Goal: Task Accomplishment & Management: Use online tool/utility

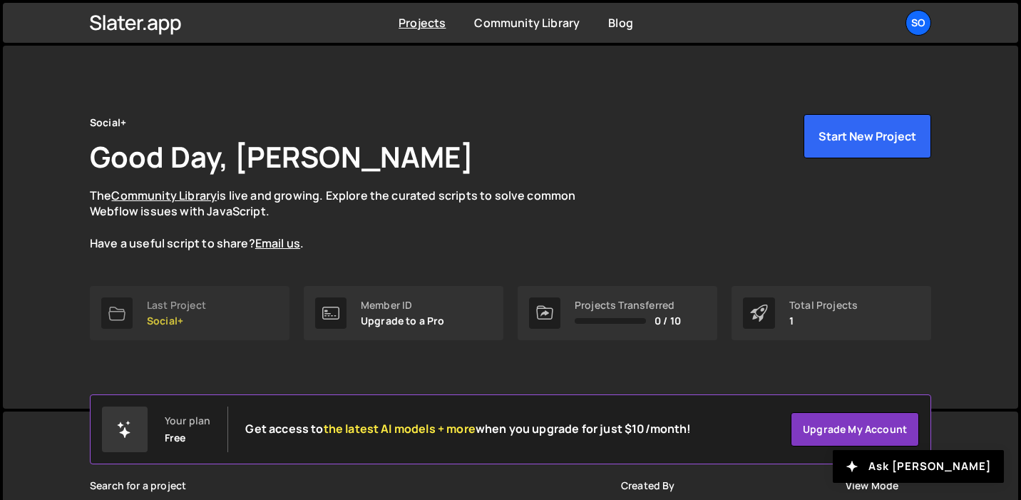
click at [230, 297] on link "Last Project Social+" at bounding box center [190, 313] width 200 height 54
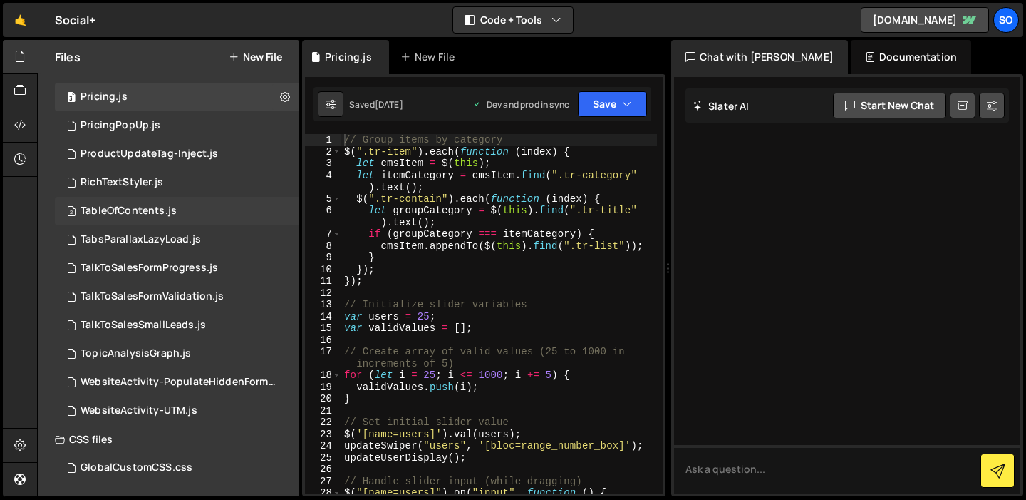
scroll to position [447, 0]
click at [158, 301] on div "TalkToSalesFormValidation.js" at bounding box center [152, 297] width 143 height 13
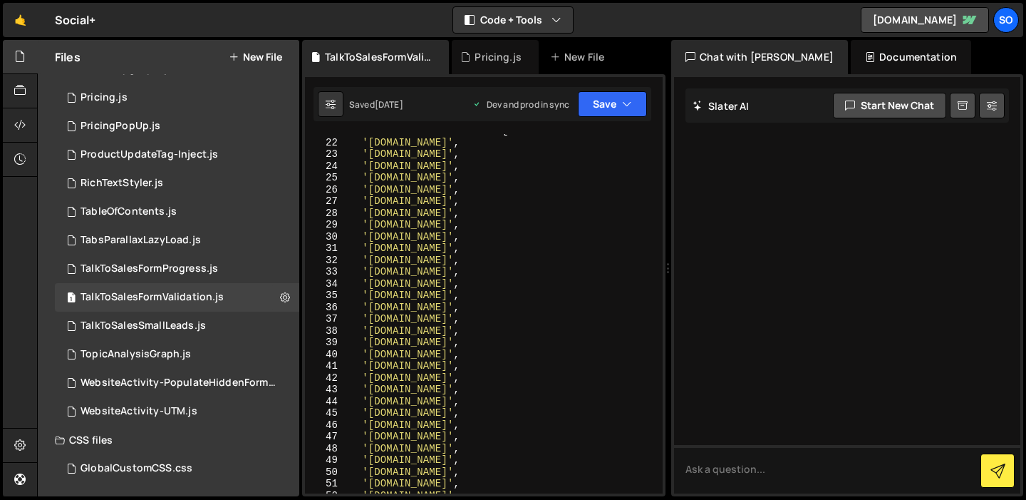
scroll to position [408, 0]
type textarea "'[DOMAIN_NAME]',"
drag, startPoint x: 430, startPoint y: 200, endPoint x: 331, endPoint y: 200, distance: 99.1
click at [331, 200] on div "'[DOMAIN_NAME]', 21 22 23 24 25 26 27 28 29 30 31 32 33 34 35 36 37 38 39 40 41…" at bounding box center [484, 313] width 358 height 359
paste textarea "'[DOMAIN_NAME]',"
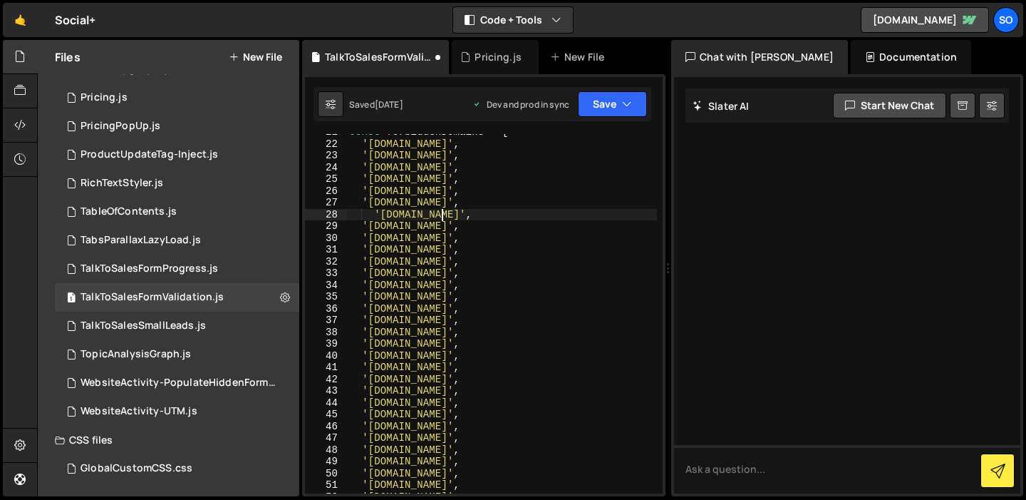
click at [375, 212] on div "const forbiddenDomains = [ '[DOMAIN_NAME]' , '[DOMAIN_NAME]' , '[DOMAIN_NAME]' …" at bounding box center [502, 317] width 310 height 383
click at [417, 212] on div "const forbiddenDomains = [ '[DOMAIN_NAME]' , '[DOMAIN_NAME]' , '[DOMAIN_NAME]' …" at bounding box center [502, 317] width 310 height 383
click at [487, 249] on div "const forbiddenDomains = [ '[DOMAIN_NAME]' , '[DOMAIN_NAME]' , '[DOMAIN_NAME]' …" at bounding box center [502, 317] width 310 height 383
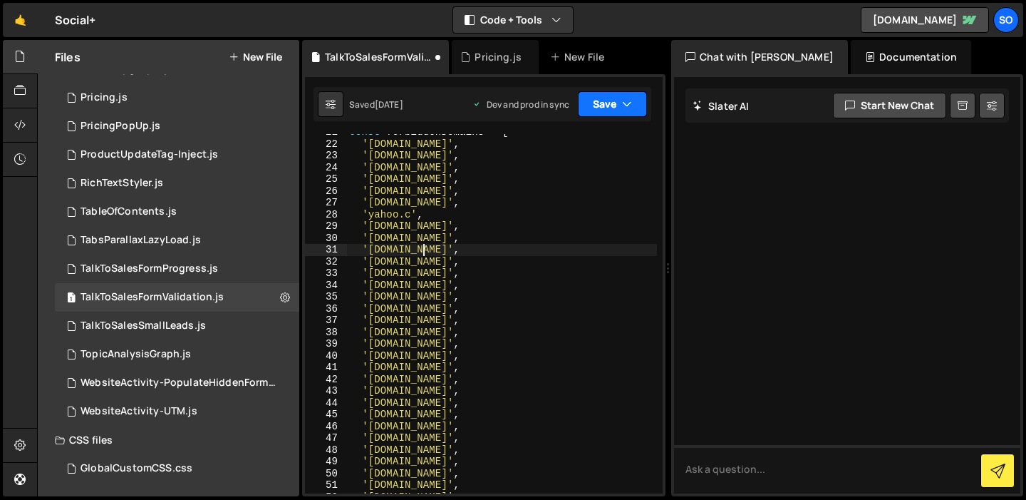
click at [624, 99] on icon "button" at bounding box center [627, 104] width 10 height 14
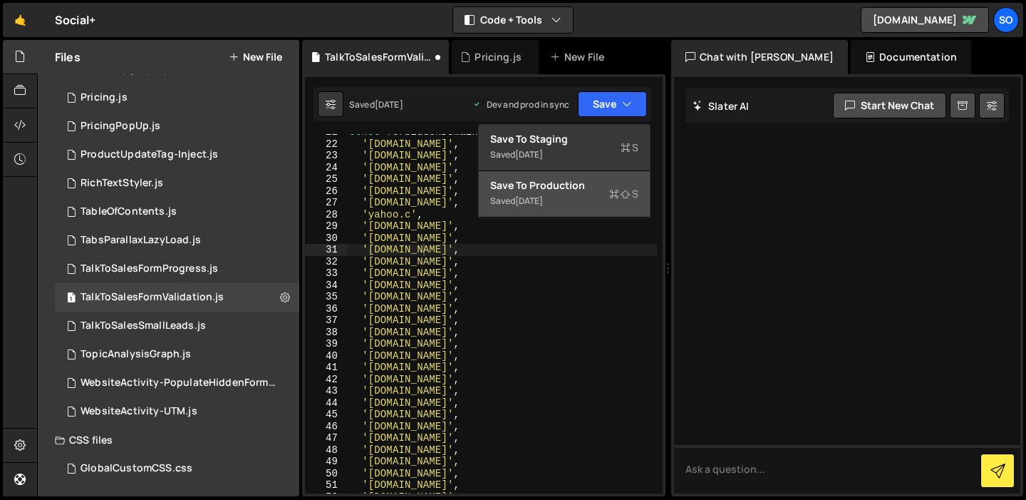
click at [589, 192] on div "Saved [DATE]" at bounding box center [564, 200] width 148 height 17
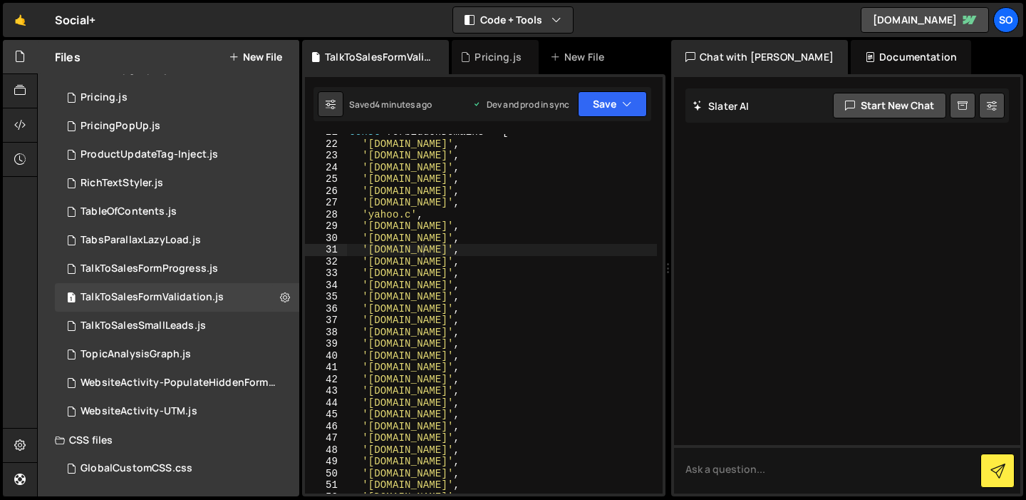
scroll to position [395, 0]
type textarea "'[DOMAIN_NAME]',"
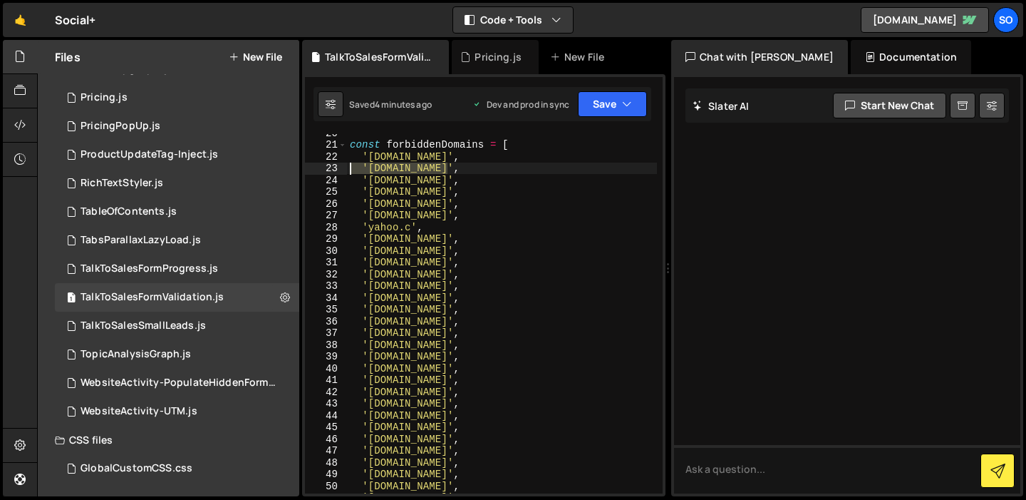
drag, startPoint x: 448, startPoint y: 169, endPoint x: 340, endPoint y: 168, distance: 108.3
click at [340, 168] on div "'[DOMAIN_NAME]', 20 21 22 23 24 25 26 27 28 29 30 31 32 33 34 35 36 37 38 39 40…" at bounding box center [484, 313] width 358 height 359
paste textarea "'[DOMAIN_NAME]',"
click at [445, 181] on div "const forbiddenDomains = [ '[DOMAIN_NAME]' , '[DOMAIN_NAME]' , '[DOMAIN_NAME]' …" at bounding box center [502, 318] width 310 height 383
click at [375, 182] on div "const forbiddenDomains = [ '[DOMAIN_NAME]' , '[DOMAIN_NAME]' , '[DOMAIN_NAME]' …" at bounding box center [502, 318] width 310 height 383
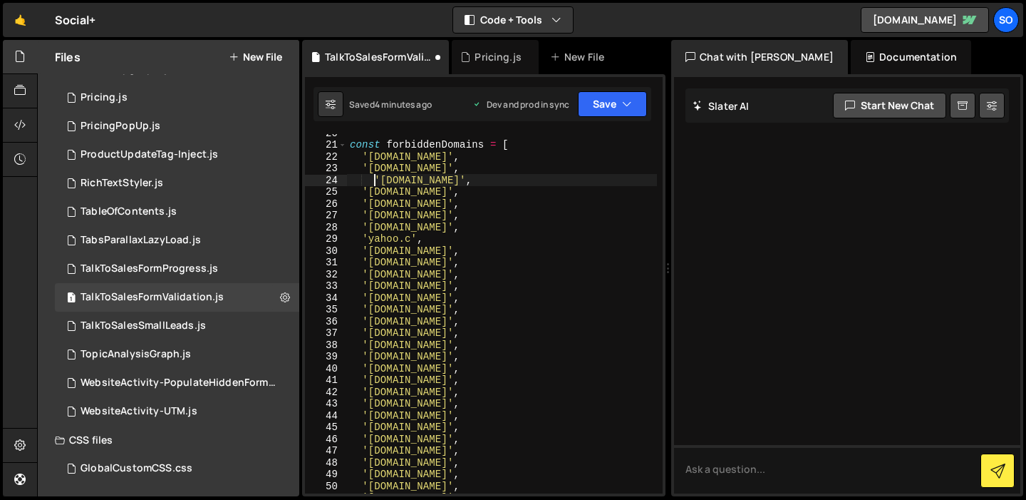
type textarea "'[DOMAIN_NAME]',"
drag, startPoint x: 450, startPoint y: 177, endPoint x: 314, endPoint y: 180, distance: 136.9
click at [314, 180] on div "'[DOMAIN_NAME]', 20 21 22 23 24 25 26 27 28 29 30 31 32 33 34 35 36 37 38 39 40…" at bounding box center [484, 313] width 358 height 359
paste textarea "'[DOMAIN_NAME]',"
click at [374, 192] on div "const forbiddenDomains = [ '[DOMAIN_NAME]' , '[DOMAIN_NAME]' , '[DOMAIN_NAME]' …" at bounding box center [502, 318] width 310 height 383
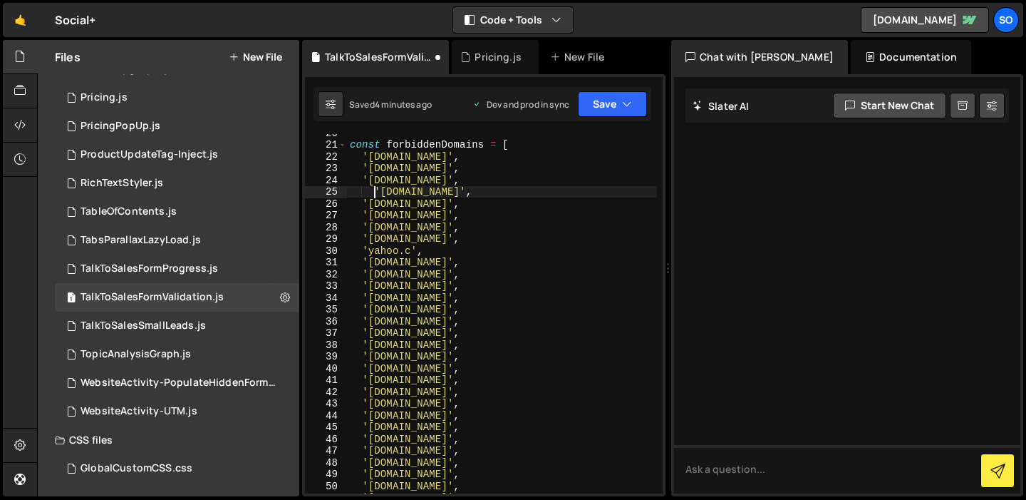
scroll to position [0, 1]
click at [427, 190] on div "const forbiddenDomains = [ '[DOMAIN_NAME]' , '[DOMAIN_NAME]' , '[DOMAIN_NAME]' …" at bounding box center [502, 318] width 310 height 383
drag, startPoint x: 446, startPoint y: 206, endPoint x: 332, endPoint y: 205, distance: 114.0
click at [332, 205] on div "'hotmail.c', 20 21 22 23 24 25 26 27 28 29 30 31 32 33 34 35 36 37 38 39 40 41 …" at bounding box center [484, 313] width 358 height 359
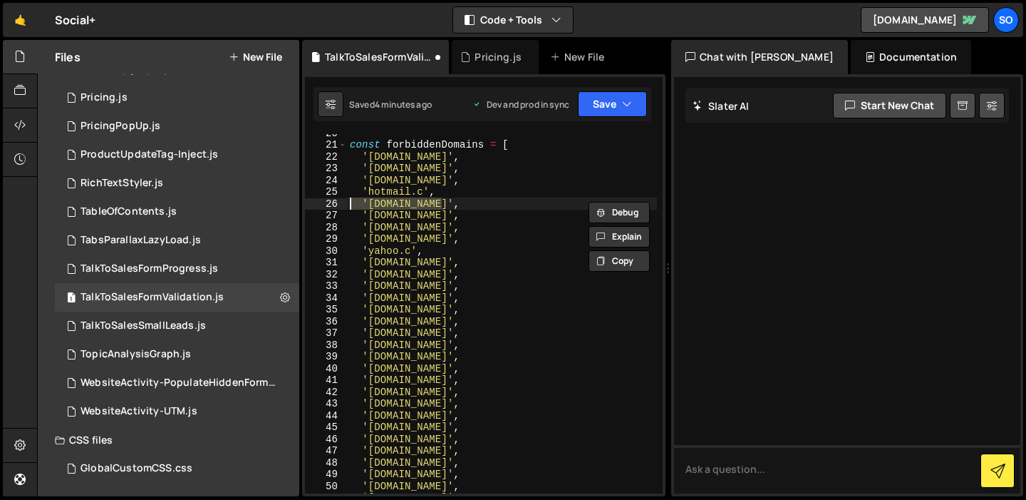
click at [448, 195] on div "const forbiddenDomains = [ '[DOMAIN_NAME]' , '[DOMAIN_NAME]' , '[DOMAIN_NAME]' …" at bounding box center [502, 318] width 310 height 383
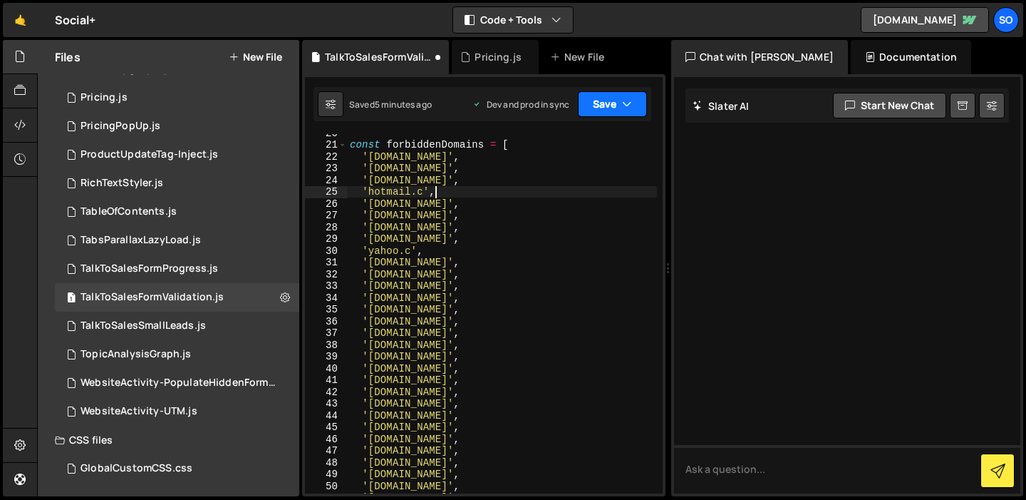
type textarea "'hotmail.c',"
click at [619, 103] on button "Save" at bounding box center [612, 104] width 69 height 26
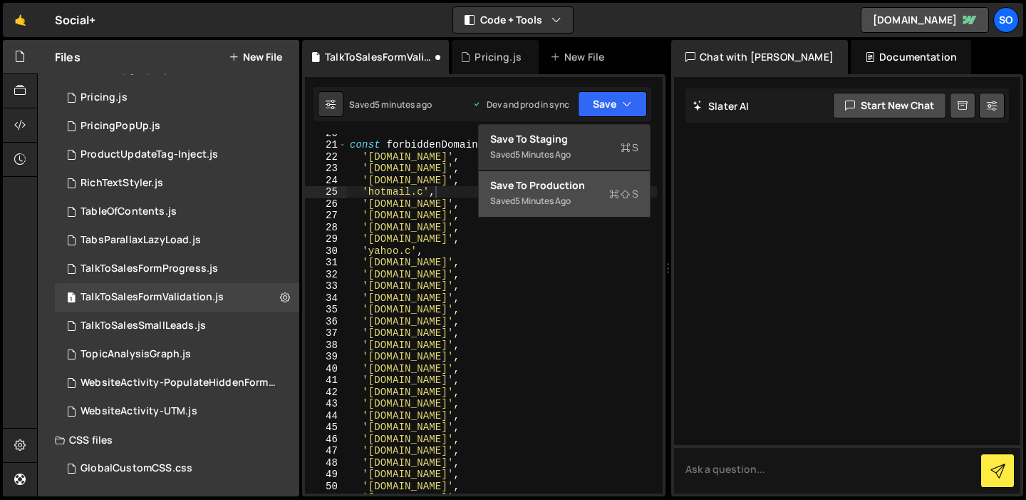
click at [589, 187] on div "Save to Production S" at bounding box center [564, 185] width 148 height 14
